Goal: Task Accomplishment & Management: Manage account settings

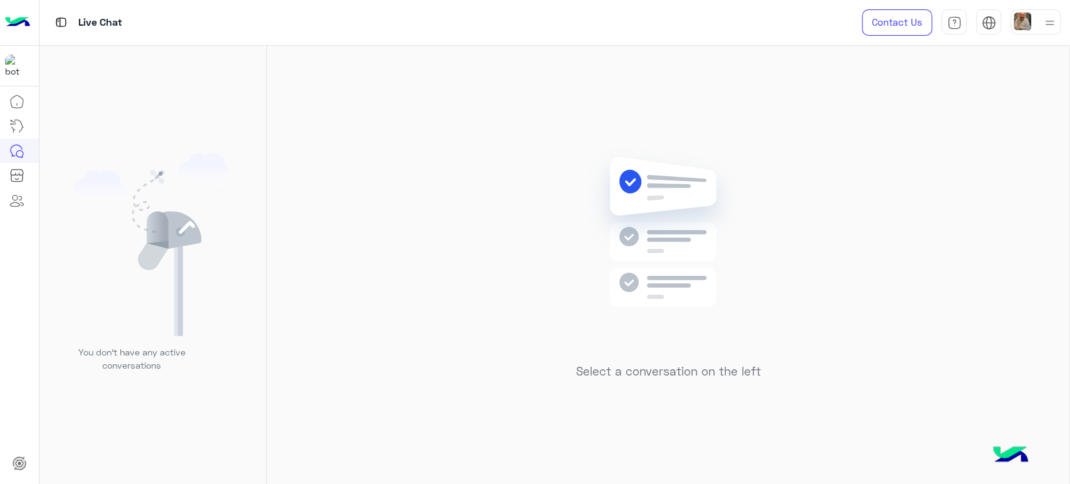
click at [1042, 24] on img at bounding box center [1050, 23] width 16 height 16
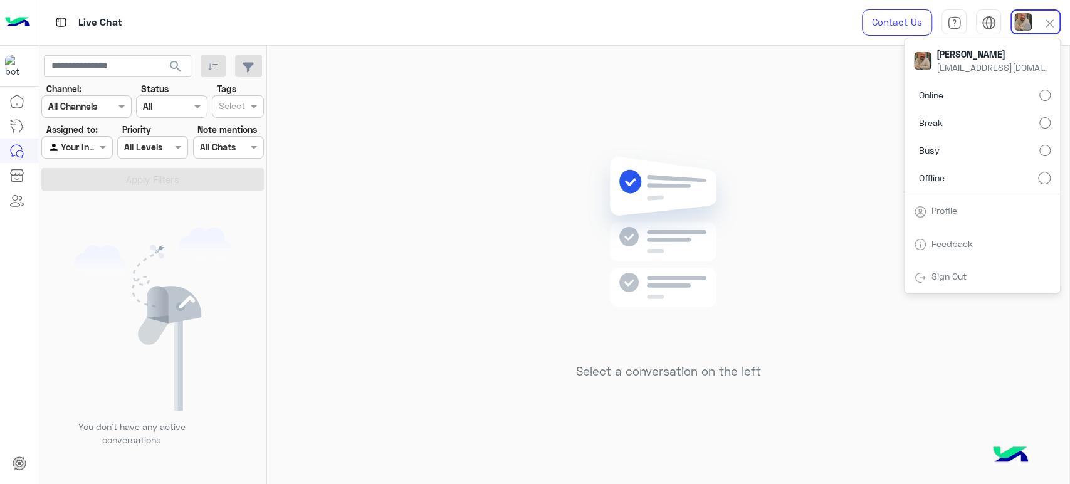
click at [1003, 129] on label "Break" at bounding box center [982, 123] width 137 height 23
click at [1004, 144] on div "Online Break Busy Offline" at bounding box center [981, 139] width 155 height 110
click at [1002, 153] on label "Busy" at bounding box center [982, 150] width 137 height 23
